Goal: Task Accomplishment & Management: Manage account settings

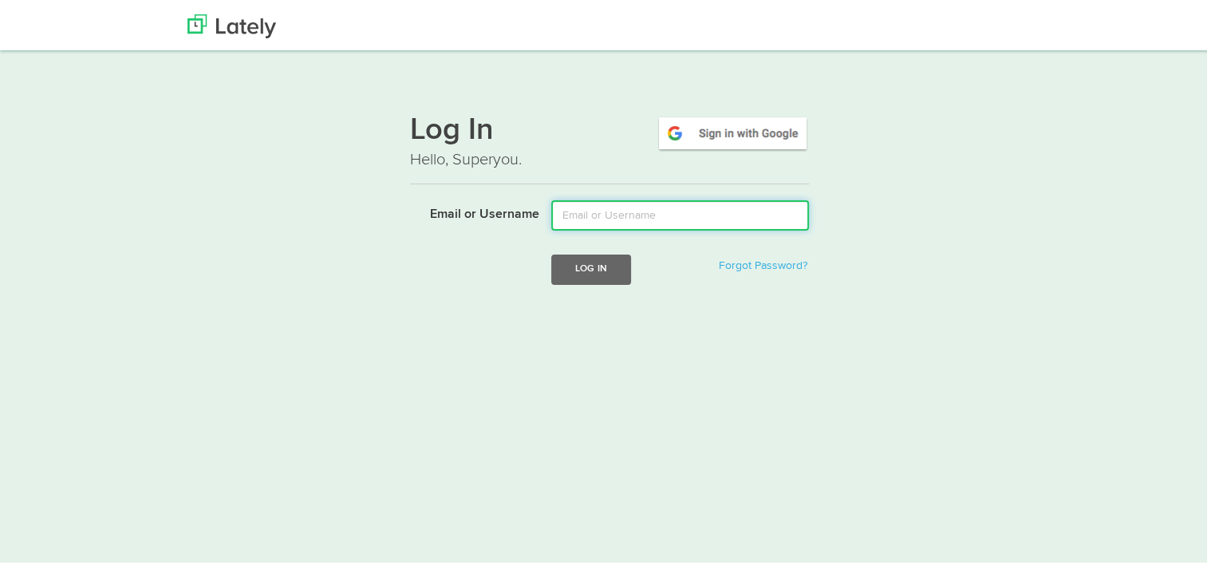
click at [614, 216] on input "Email or Username" at bounding box center [680, 213] width 258 height 30
type input "egsingler@gmail.com"
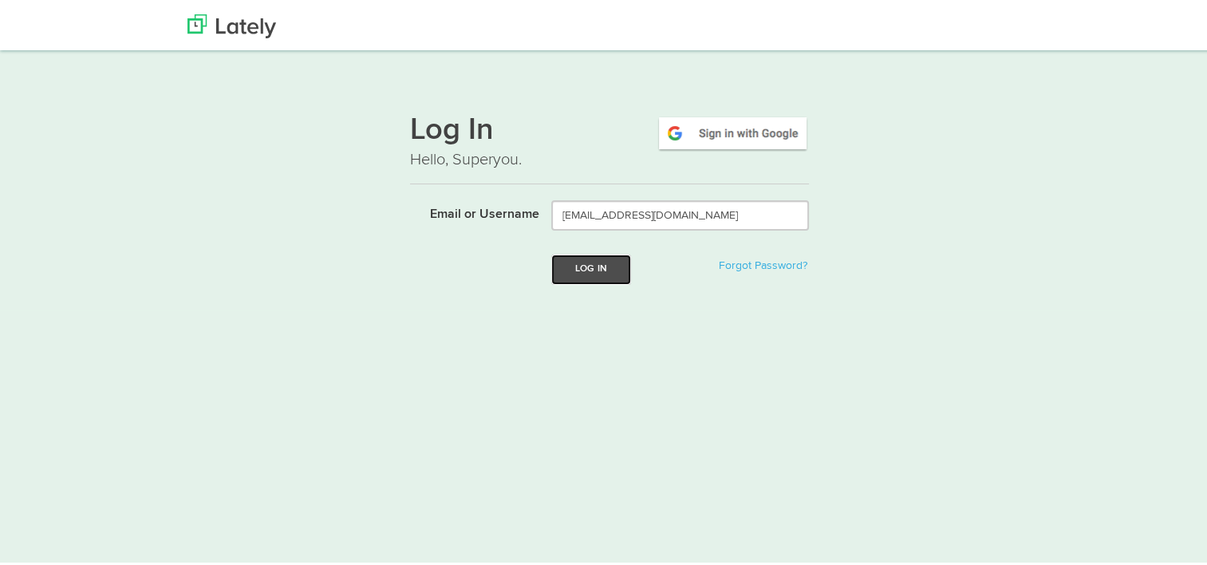
click at [594, 269] on button "Log In" at bounding box center [591, 267] width 80 height 30
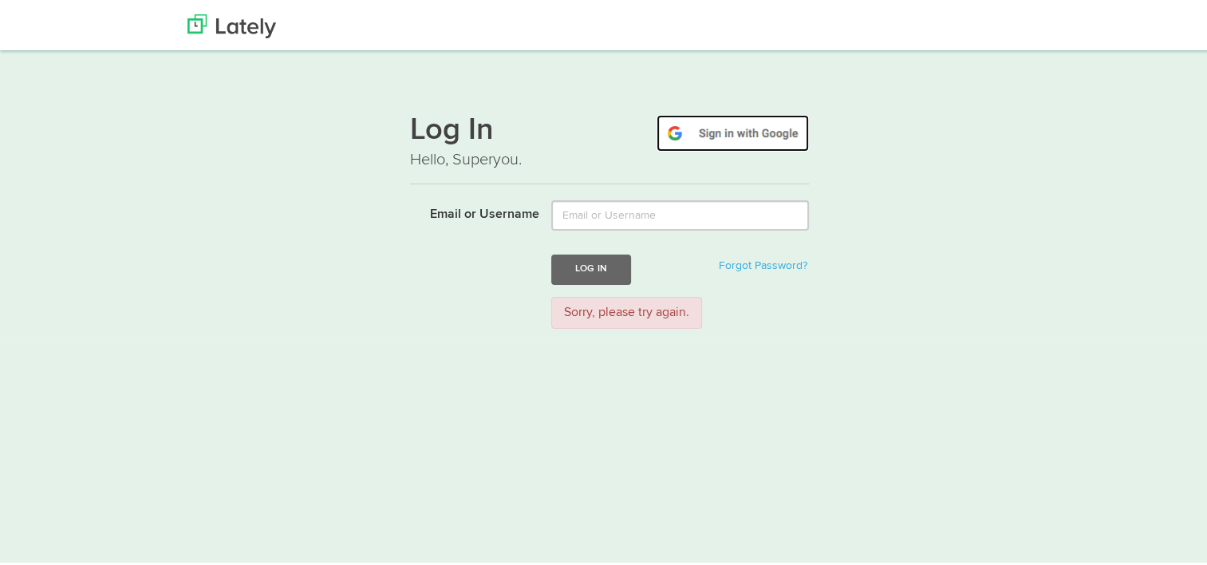
click at [747, 124] on img at bounding box center [733, 130] width 152 height 37
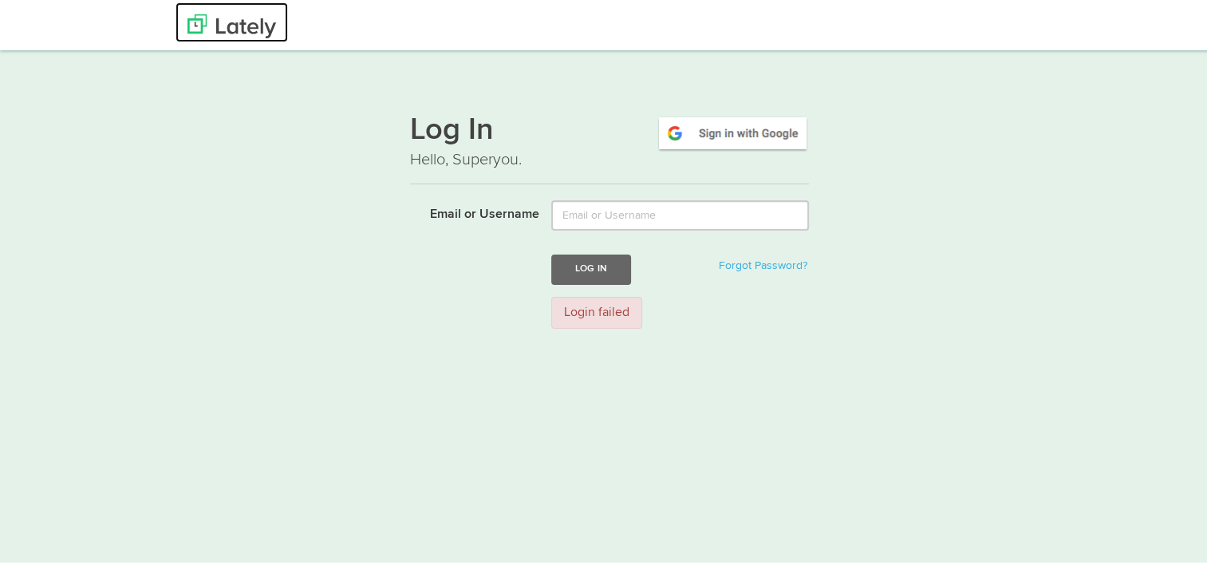
click at [236, 27] on img at bounding box center [231, 24] width 89 height 24
click at [761, 268] on link "Forgot Password?" at bounding box center [763, 263] width 89 height 11
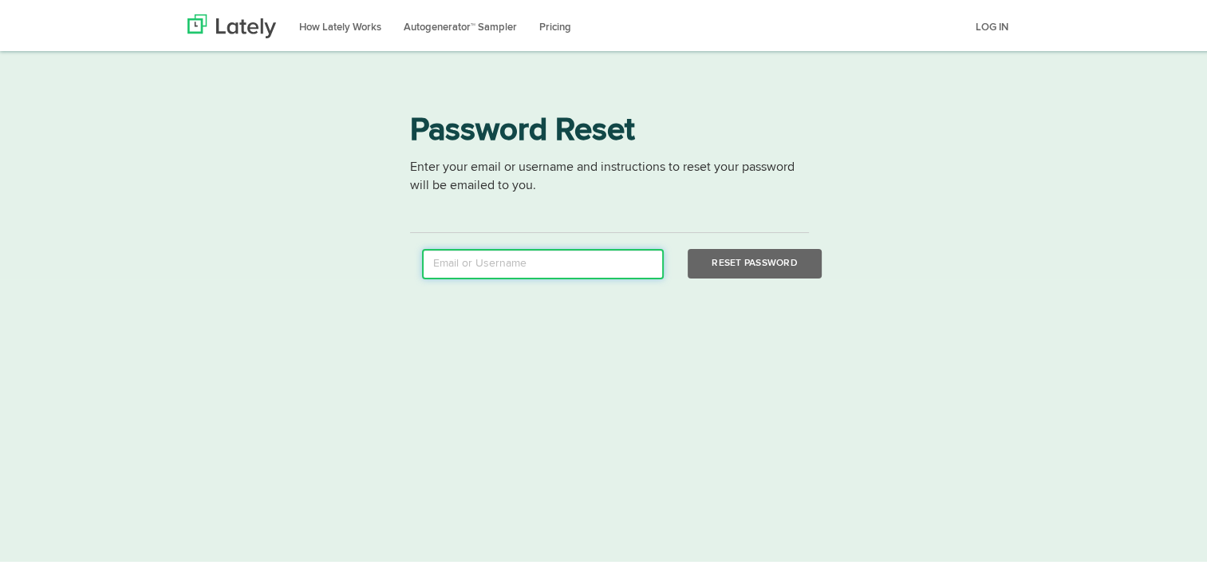
click at [564, 266] on input "email" at bounding box center [543, 262] width 242 height 30
type input "egsingler@gmail.com"
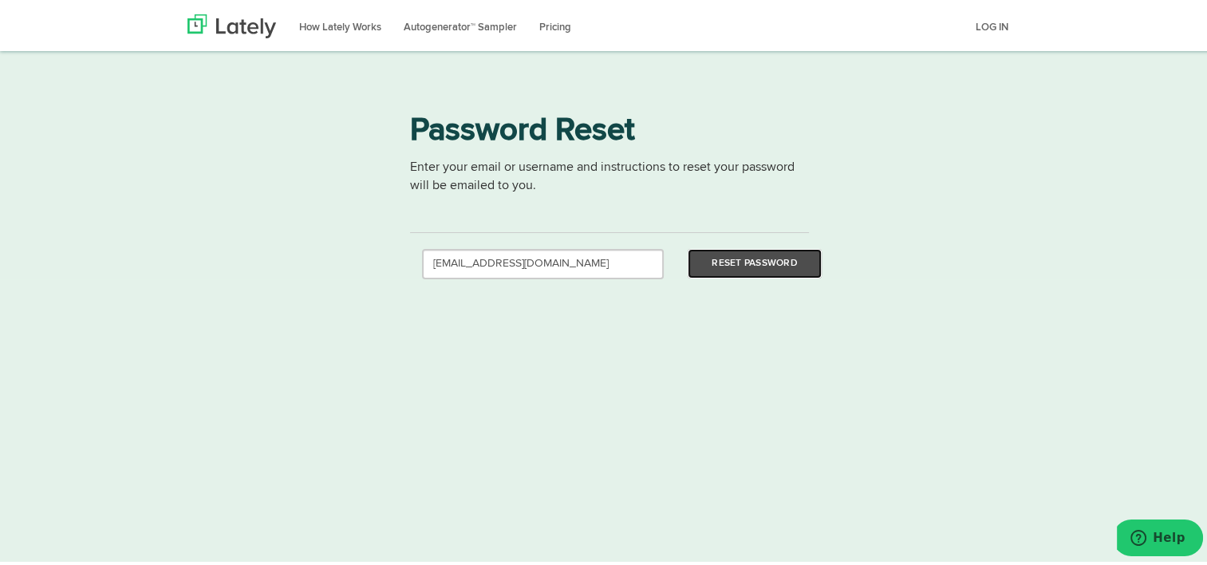
click at [727, 249] on button "Reset Password" at bounding box center [754, 262] width 133 height 30
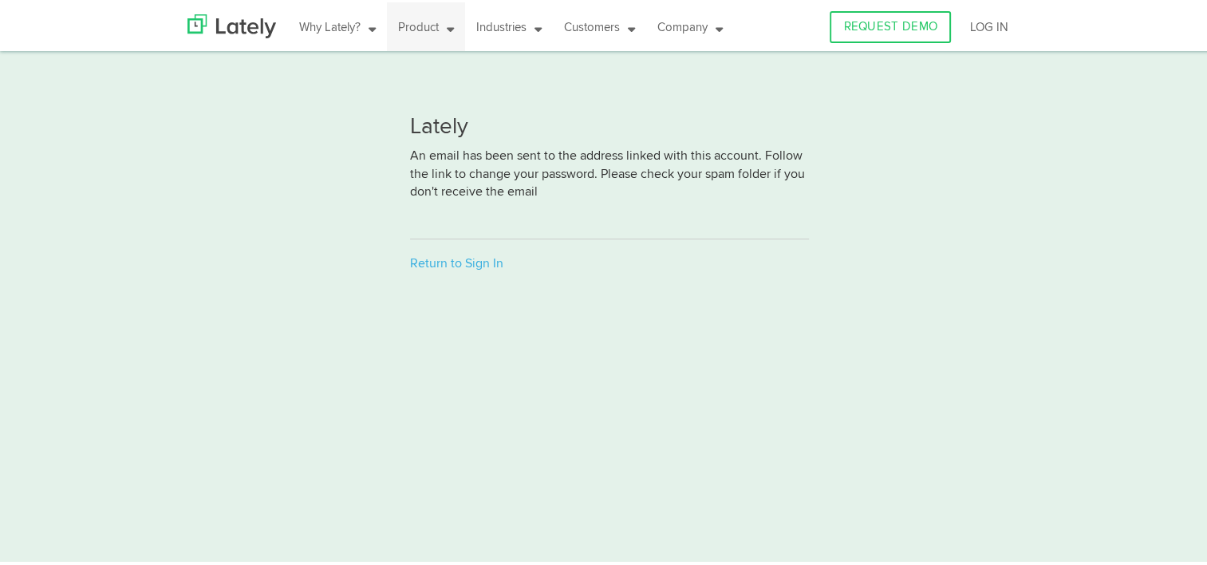
click at [414, 26] on link "Product" at bounding box center [426, 24] width 78 height 49
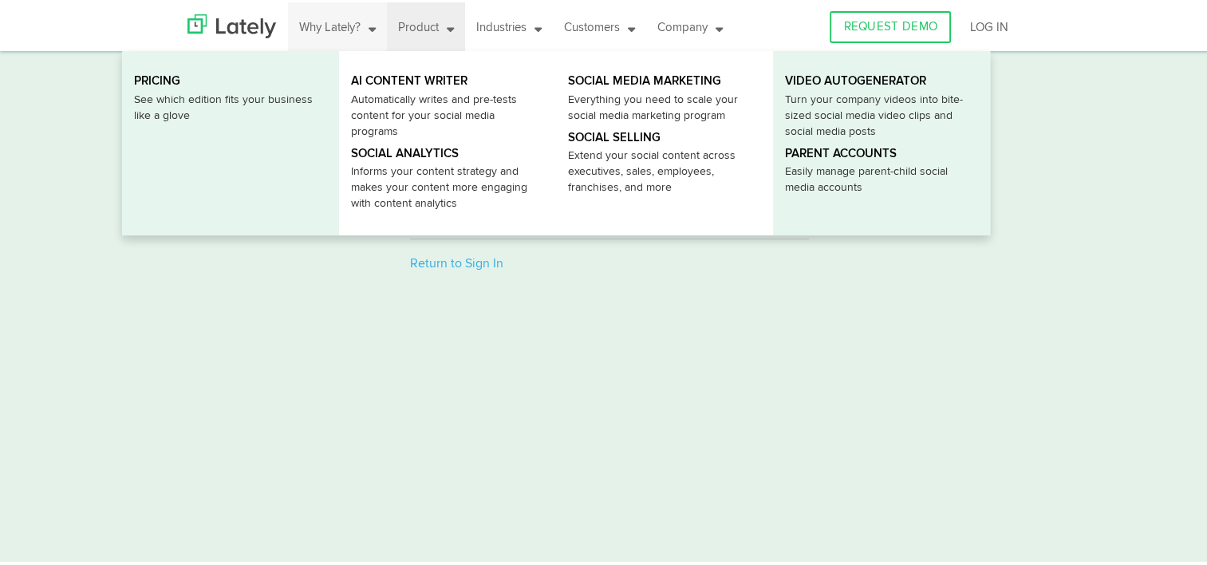
click at [341, 30] on link "Why Lately?" at bounding box center [337, 24] width 99 height 49
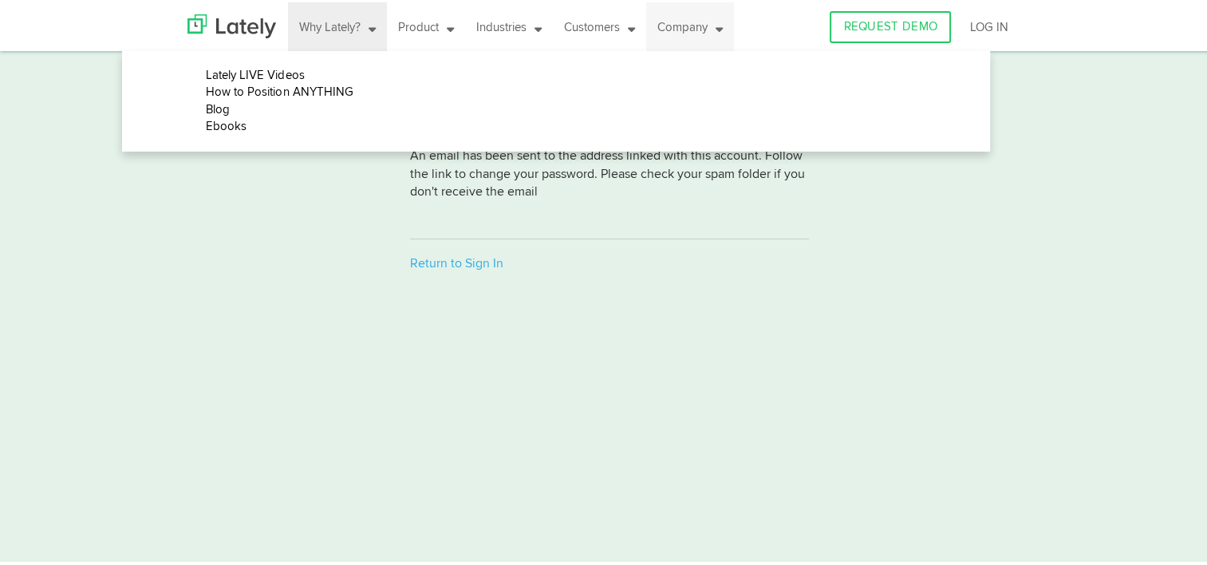
click at [708, 27] on icon at bounding box center [715, 24] width 15 height 12
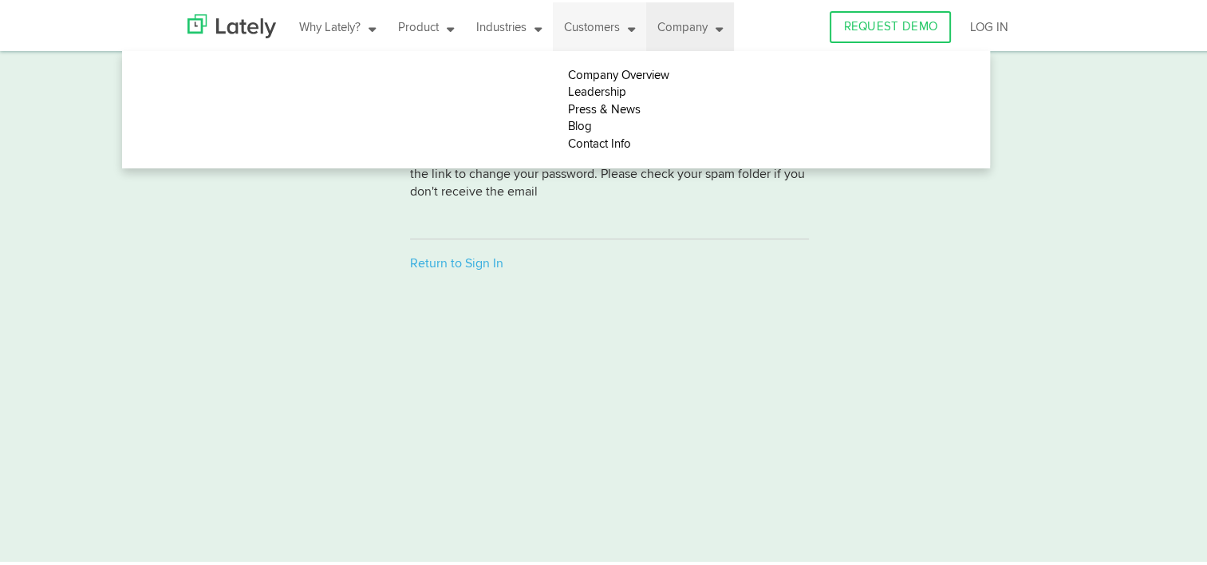
click at [611, 38] on link "Customers" at bounding box center [599, 24] width 93 height 49
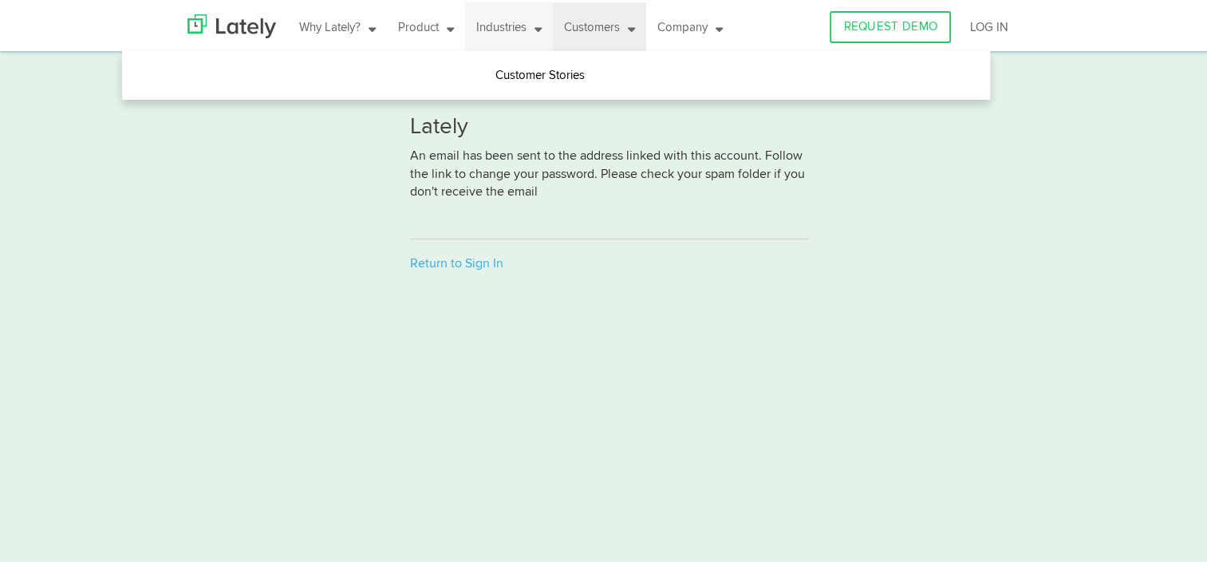
click at [518, 29] on link "Industries" at bounding box center [509, 24] width 88 height 49
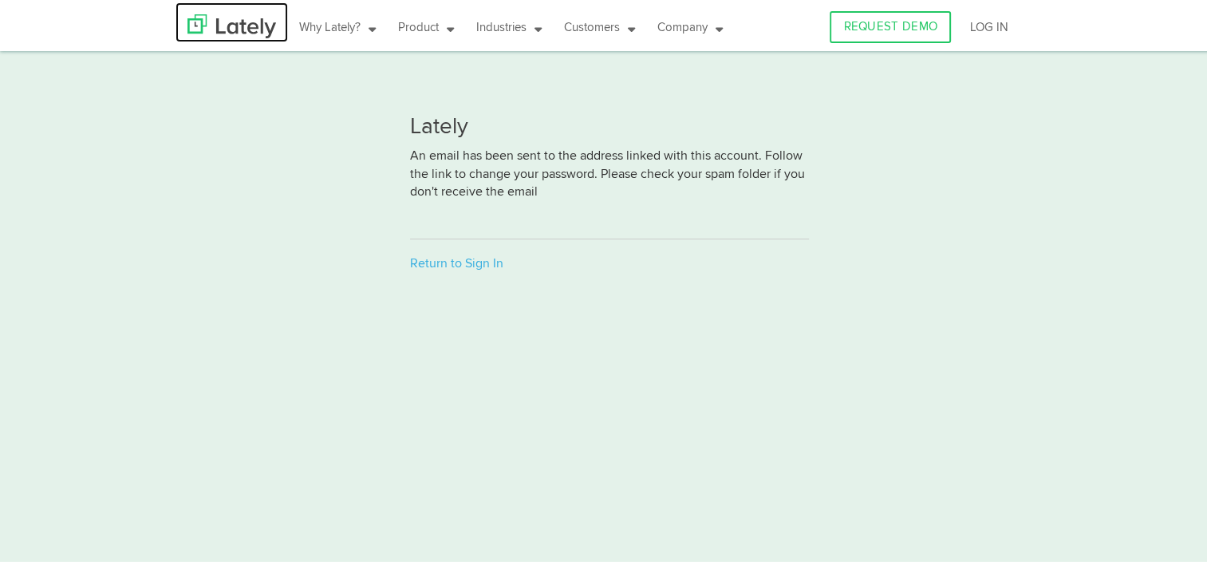
click at [239, 22] on img at bounding box center [231, 24] width 89 height 24
